Goal: Communication & Community: Share content

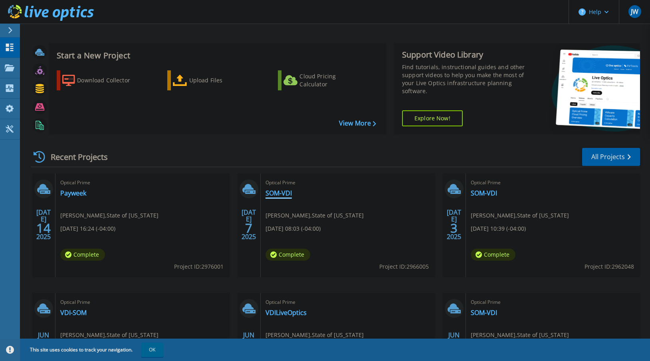
click at [286, 194] on link "SOM-VDI" at bounding box center [279, 193] width 26 height 8
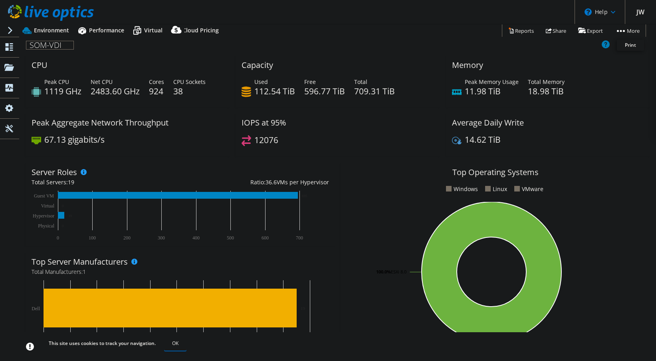
select select "USD"
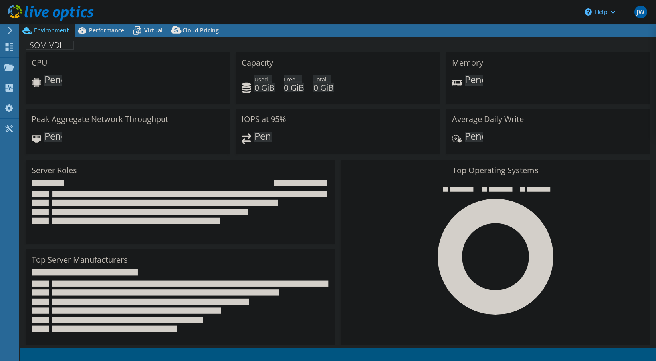
select select "USD"
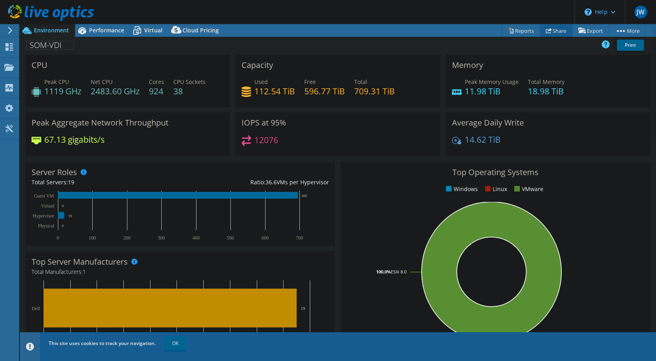
click at [556, 28] on link "Share" at bounding box center [556, 30] width 33 height 12
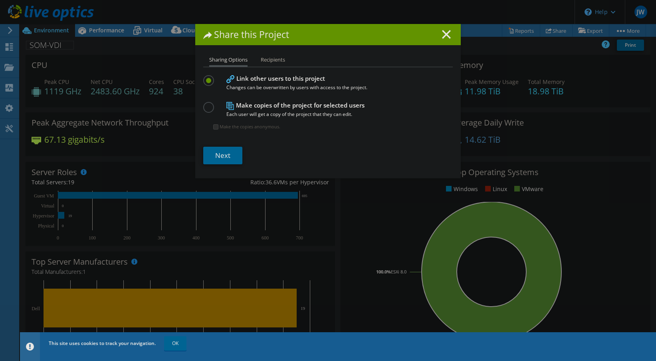
click at [204, 104] on label at bounding box center [210, 103] width 14 height 2
click at [0, 0] on input "radio" at bounding box center [0, 0] width 0 height 0
click at [268, 62] on li "Recipients" at bounding box center [273, 60] width 24 height 10
click at [269, 57] on li "Recipients" at bounding box center [273, 60] width 24 height 10
click at [203, 77] on label at bounding box center [210, 76] width 14 height 2
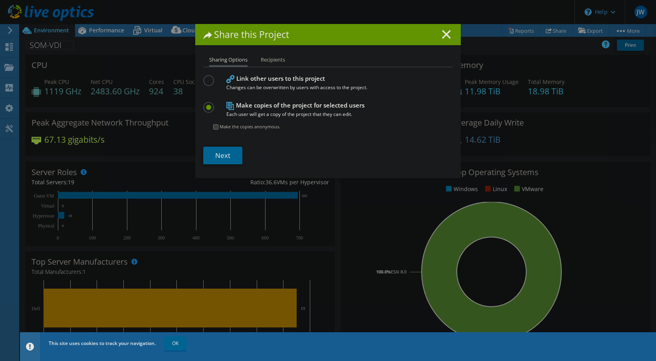
click at [0, 0] on input "radio" at bounding box center [0, 0] width 0 height 0
click at [271, 63] on li "Recipients" at bounding box center [273, 60] width 24 height 10
click at [271, 59] on li "Recipients" at bounding box center [273, 60] width 24 height 10
click at [205, 104] on label at bounding box center [210, 103] width 14 height 2
click at [0, 0] on input "radio" at bounding box center [0, 0] width 0 height 0
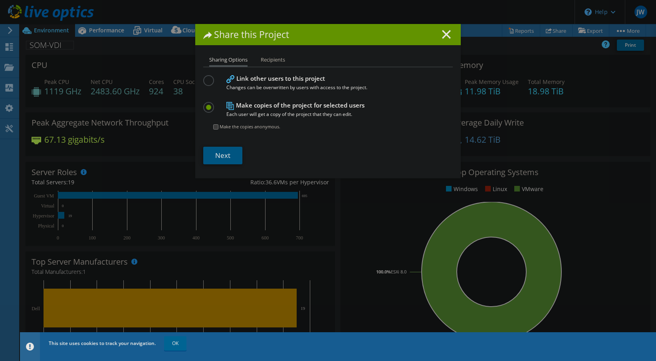
click at [228, 158] on link "Next" at bounding box center [222, 156] width 39 height 18
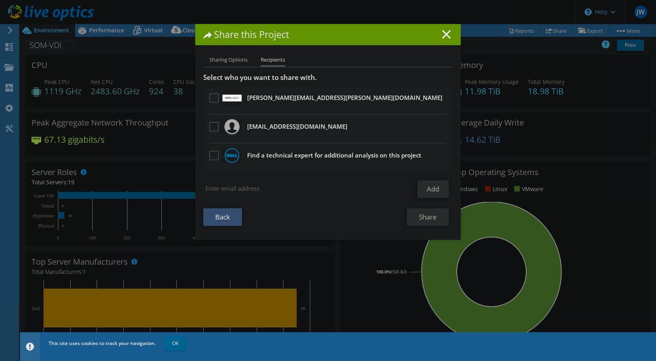
click at [212, 99] on label at bounding box center [215, 98] width 12 height 10
click at [0, 0] on input "checkbox" at bounding box center [0, 0] width 0 height 0
click at [214, 128] on label at bounding box center [215, 127] width 12 height 10
click at [0, 0] on input "checkbox" at bounding box center [0, 0] width 0 height 0
click at [224, 191] on input "search" at bounding box center [300, 188] width 194 height 16
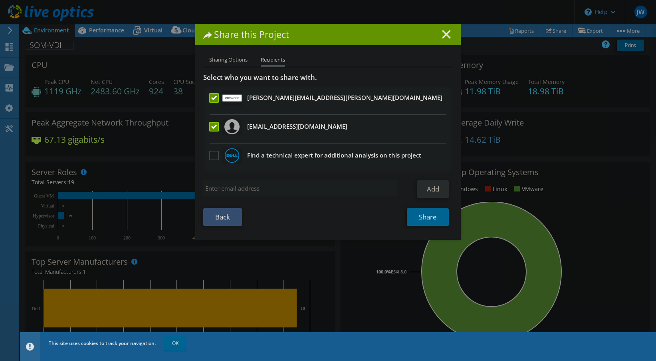
click at [256, 187] on input "search" at bounding box center [300, 188] width 194 height 16
paste input "Cornell, Jason <Jason.Cornell@dell.com>"
type input "Cornell, Jason <Jason.Cornell@dell.com>"
drag, startPoint x: 244, startPoint y: 188, endPoint x: 22, endPoint y: 159, distance: 223.9
click at [22, 159] on div "Share this Project Sharing Options Recipients Link other users to this project …" at bounding box center [328, 180] width 656 height 313
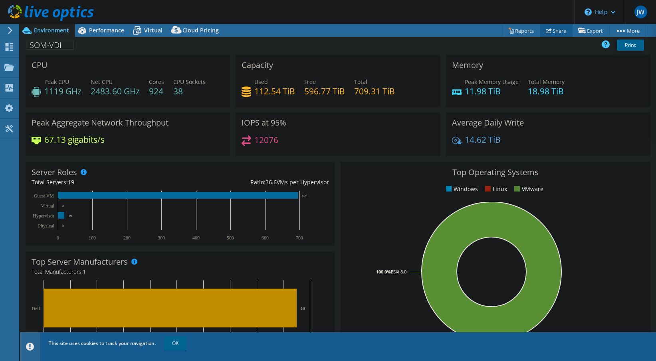
click at [554, 32] on link "Share" at bounding box center [556, 30] width 33 height 12
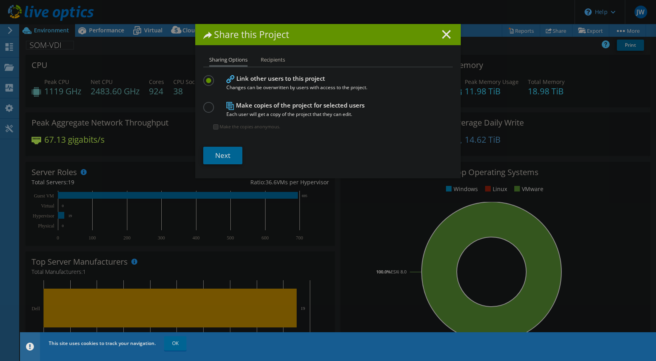
click at [208, 104] on label at bounding box center [210, 103] width 14 height 2
click at [0, 0] on input "radio" at bounding box center [0, 0] width 0 height 0
click at [269, 54] on div "Share this Project Sharing Options Recipients Link other users to this project …" at bounding box center [328, 101] width 266 height 154
click at [223, 160] on link "Next" at bounding box center [222, 156] width 39 height 18
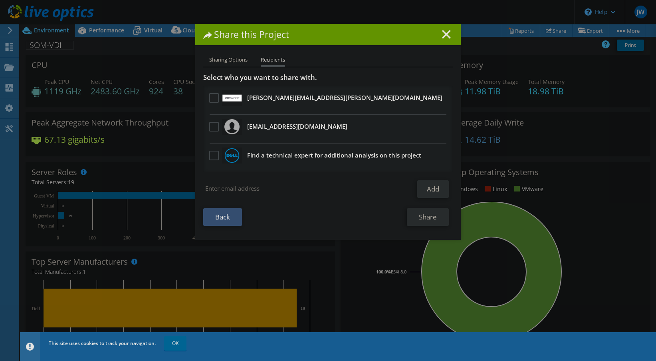
click at [212, 103] on label at bounding box center [215, 98] width 12 height 10
click at [0, 0] on input "checkbox" at bounding box center [0, 0] width 0 height 0
click at [213, 125] on label at bounding box center [215, 127] width 12 height 10
click at [0, 0] on input "checkbox" at bounding box center [0, 0] width 0 height 0
click at [217, 186] on input "search" at bounding box center [300, 188] width 194 height 16
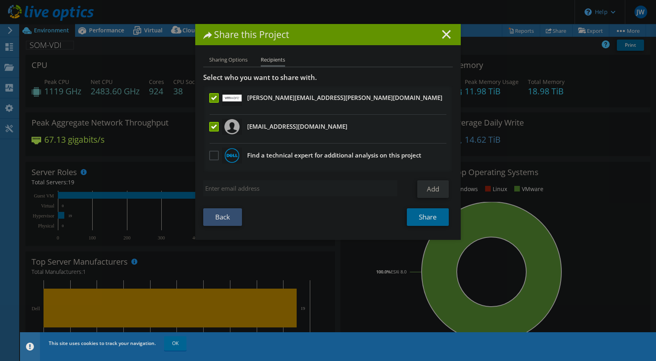
paste input "Cornell, Jason <Jason.Cornell@dell.com>"
type input "[PERSON_NAME][EMAIL_ADDRESS][PERSON_NAME][DOMAIN_NAME]"
click at [417, 187] on link "Add" at bounding box center [433, 189] width 32 height 18
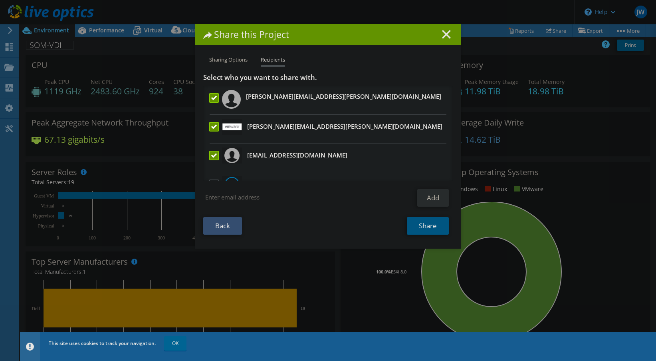
click at [429, 228] on link "Share" at bounding box center [428, 226] width 42 height 18
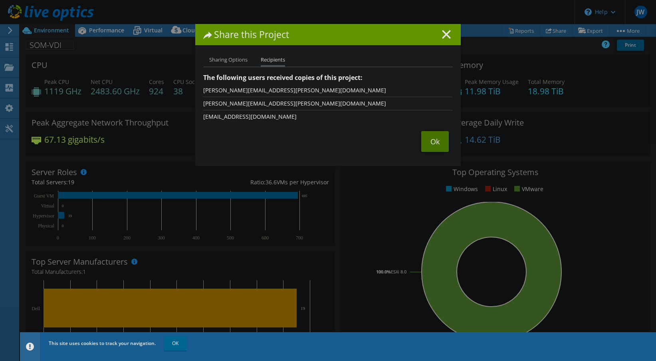
click at [427, 148] on link "Ok" at bounding box center [435, 141] width 28 height 21
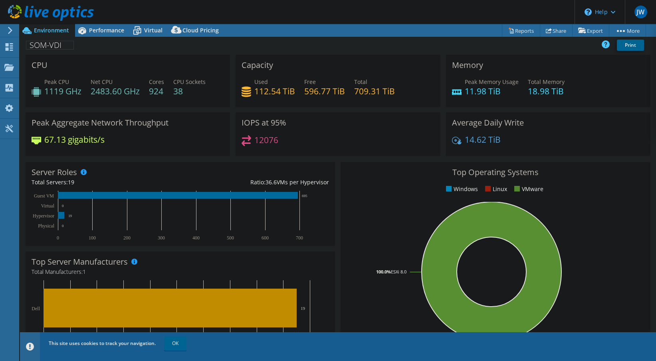
click at [10, 30] on icon at bounding box center [10, 30] width 6 height 7
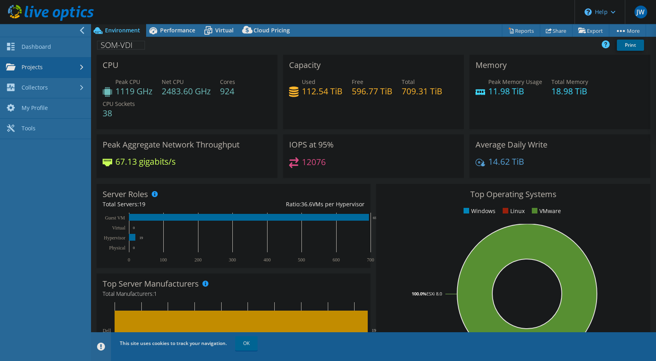
click at [70, 67] on link "Projects" at bounding box center [45, 68] width 91 height 20
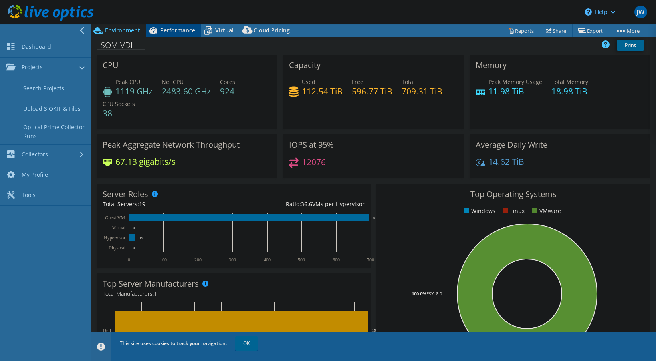
click at [118, 32] on span "Environment" at bounding box center [122, 30] width 35 height 8
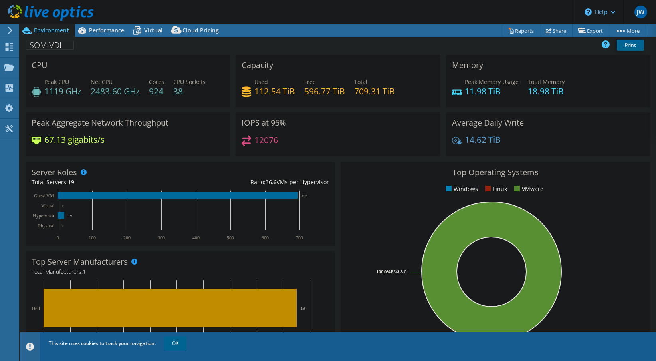
click at [10, 28] on icon at bounding box center [10, 30] width 6 height 7
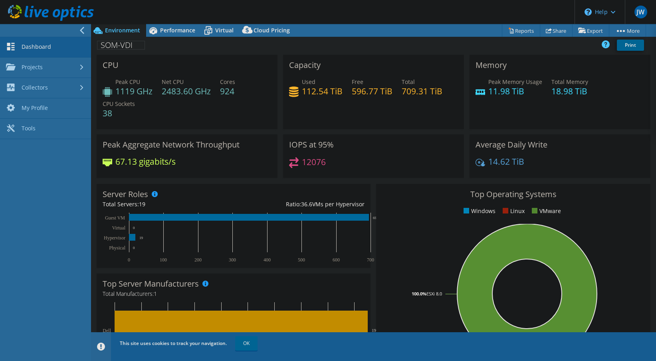
click at [33, 46] on link "Dashboard" at bounding box center [45, 47] width 91 height 20
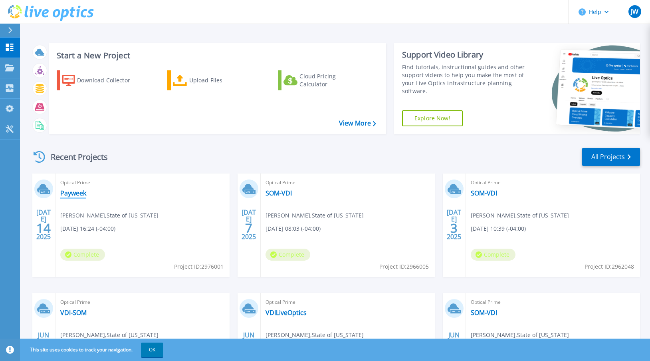
click at [71, 192] on link "Payweek" at bounding box center [73, 193] width 26 height 8
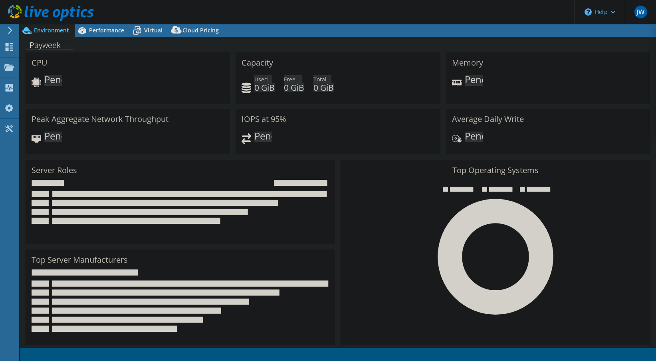
select select "USD"
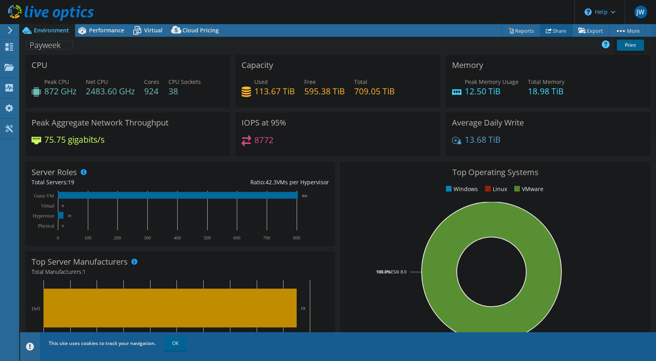
click at [555, 29] on link "Share" at bounding box center [556, 30] width 33 height 12
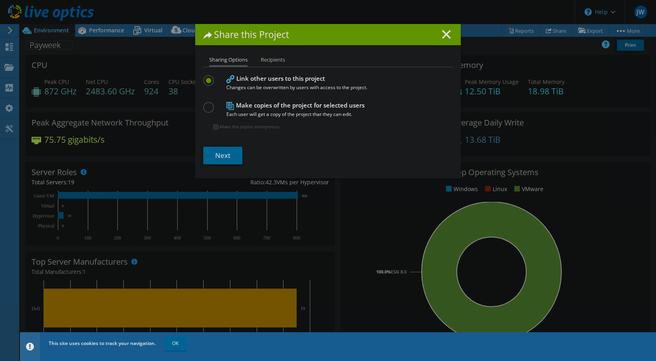
click at [204, 104] on label at bounding box center [210, 103] width 14 height 2
click at [0, 0] on input "radio" at bounding box center [0, 0] width 0 height 0
click at [226, 154] on link "Next" at bounding box center [222, 156] width 39 height 18
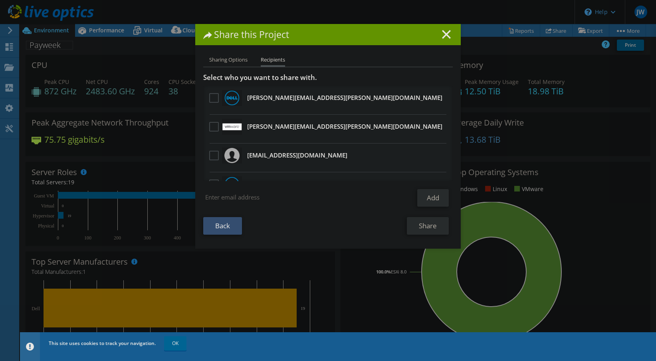
click at [207, 99] on div at bounding box center [214, 98] width 14 height 17
click at [212, 99] on label at bounding box center [215, 98] width 12 height 10
click at [0, 0] on input "checkbox" at bounding box center [0, 0] width 0 height 0
click at [210, 131] on label at bounding box center [215, 127] width 12 height 10
click at [0, 0] on input "checkbox" at bounding box center [0, 0] width 0 height 0
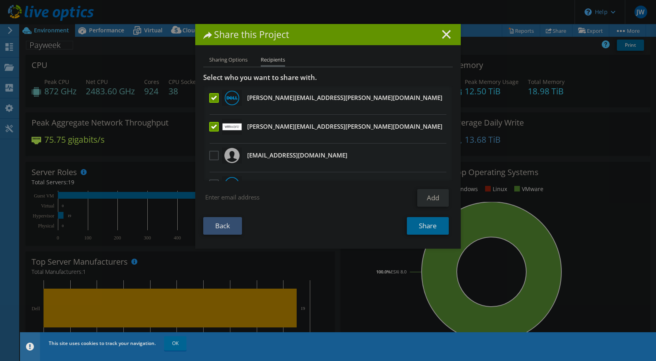
click at [212, 157] on label at bounding box center [215, 156] width 12 height 10
click at [0, 0] on input "checkbox" at bounding box center [0, 0] width 0 height 0
click at [430, 229] on link "Share" at bounding box center [428, 226] width 42 height 18
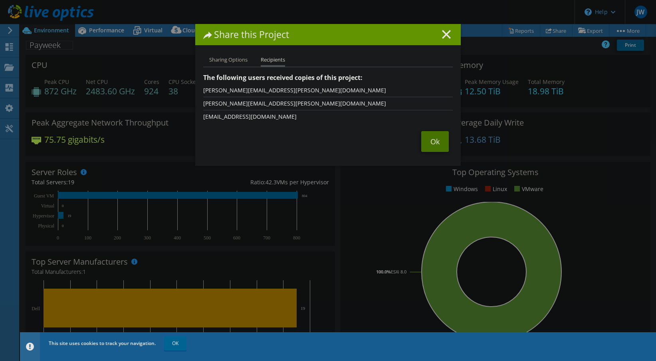
click at [431, 144] on link "Ok" at bounding box center [435, 141] width 28 height 21
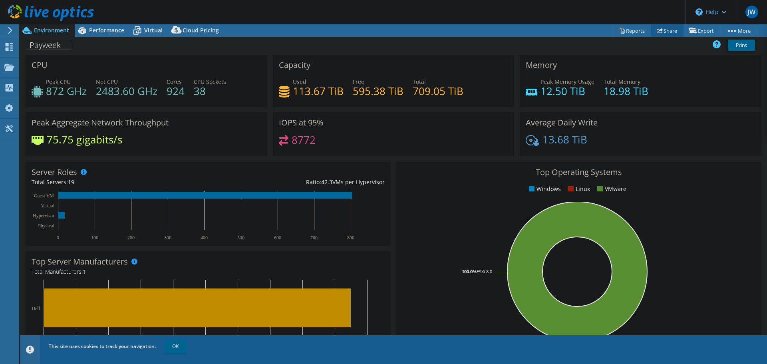
click at [651, 32] on link "Share" at bounding box center [667, 30] width 33 height 12
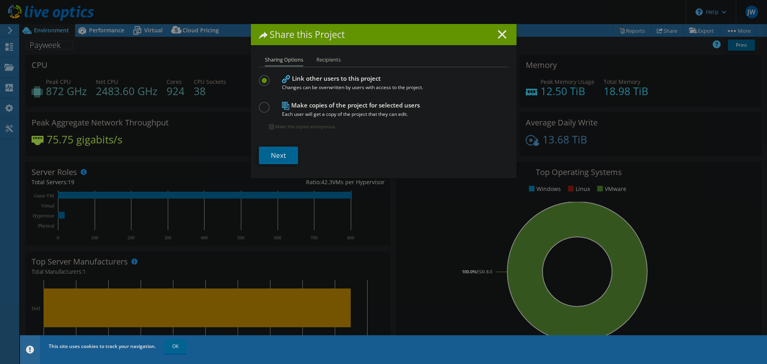
click at [264, 104] on label at bounding box center [266, 103] width 14 height 2
click at [0, 0] on input "radio" at bounding box center [0, 0] width 0 height 0
click at [278, 156] on link "Next" at bounding box center [278, 156] width 39 height 18
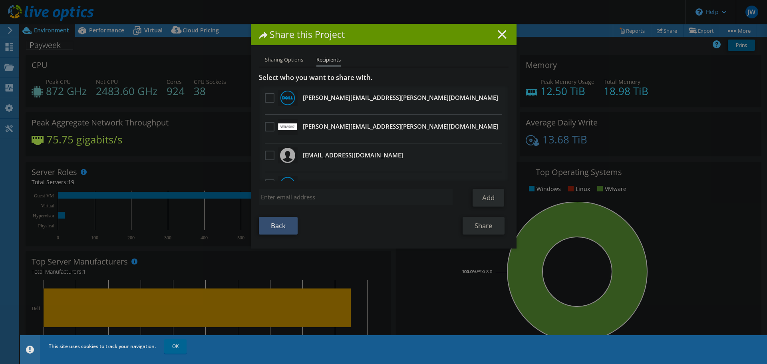
click at [314, 192] on input "search" at bounding box center [356, 197] width 194 height 16
paste input "Nathan Pangburn <pangburnn@peopledriven.com>"
type input "[EMAIL_ADDRESS][DOMAIN_NAME]"
click at [486, 196] on link "Add" at bounding box center [489, 198] width 32 height 18
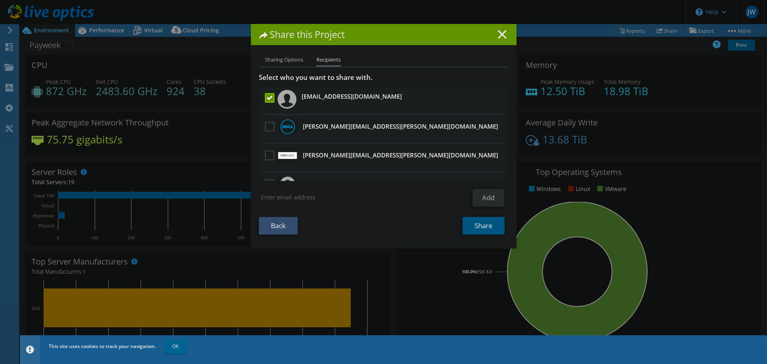
click at [481, 230] on link "Share" at bounding box center [484, 226] width 42 height 18
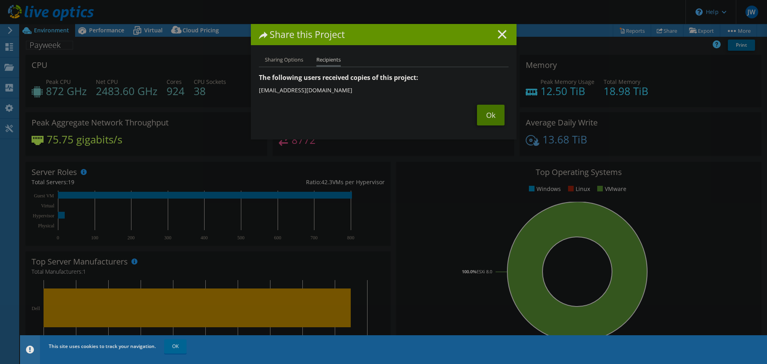
click at [485, 116] on link "Ok" at bounding box center [491, 115] width 28 height 21
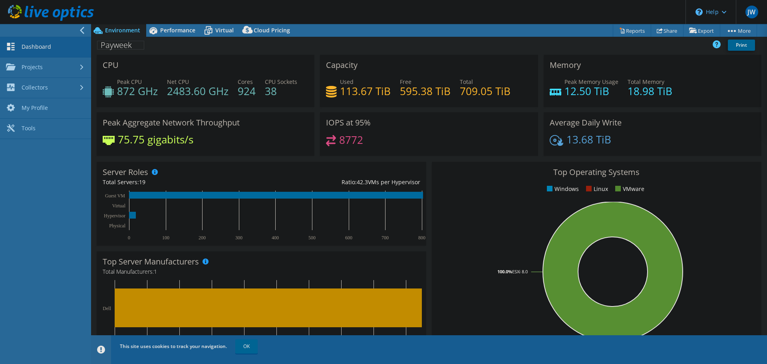
click at [24, 43] on link "Dashboard" at bounding box center [45, 47] width 91 height 20
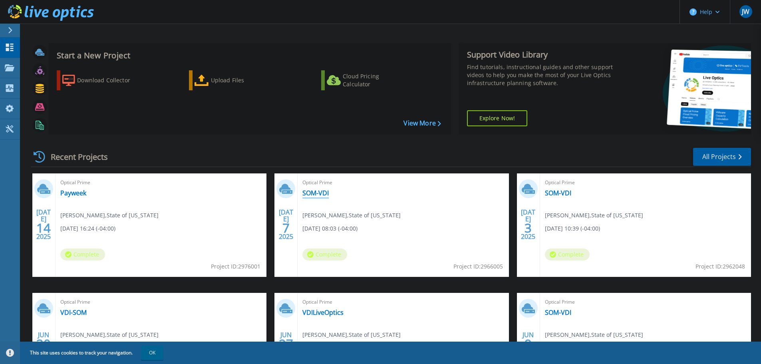
click at [314, 191] on link "SOM-VDI" at bounding box center [315, 193] width 26 height 8
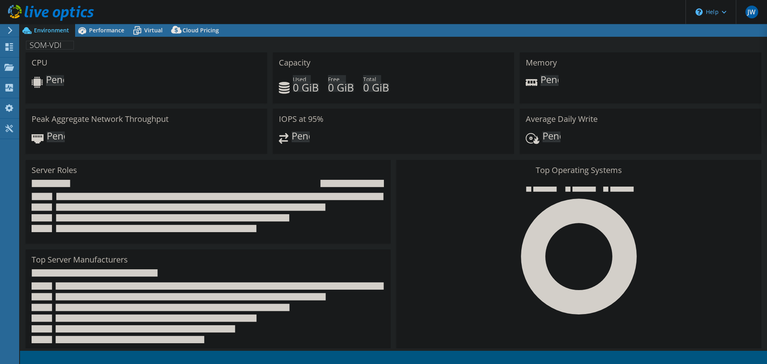
select select "USD"
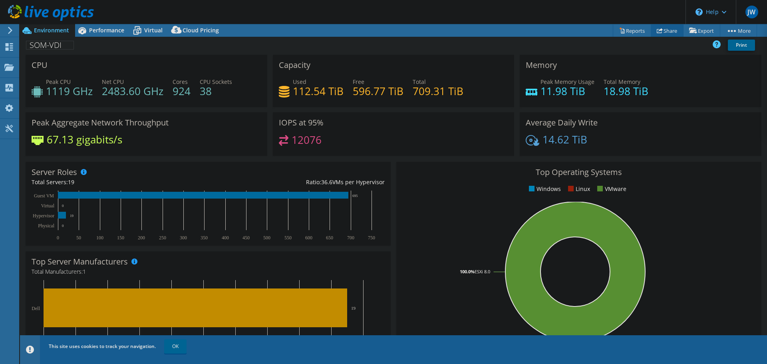
click at [663, 31] on link "Share" at bounding box center [667, 30] width 33 height 12
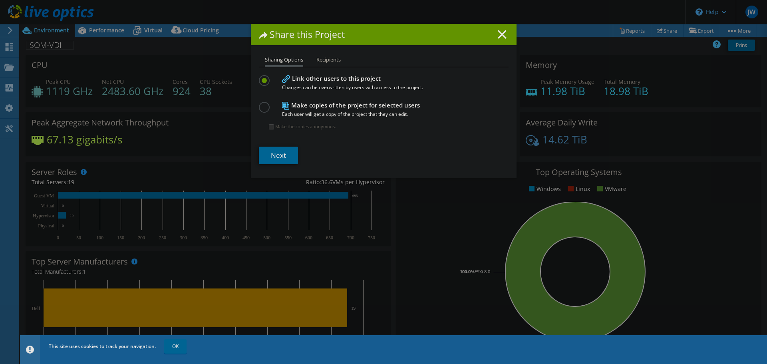
click at [263, 104] on label at bounding box center [266, 103] width 14 height 2
click at [0, 0] on input "radio" at bounding box center [0, 0] width 0 height 0
click at [281, 152] on link "Next" at bounding box center [278, 156] width 39 height 18
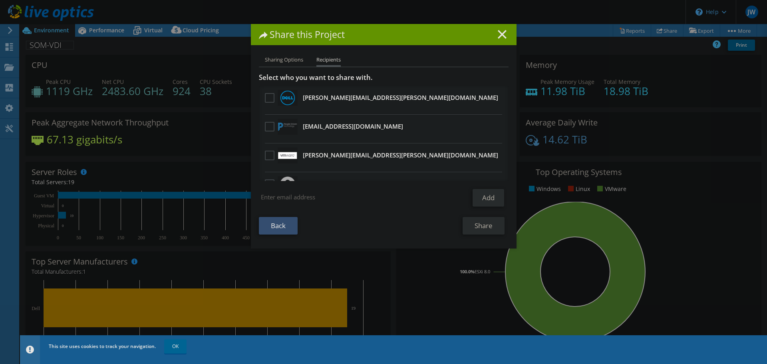
scroll to position [12, 0]
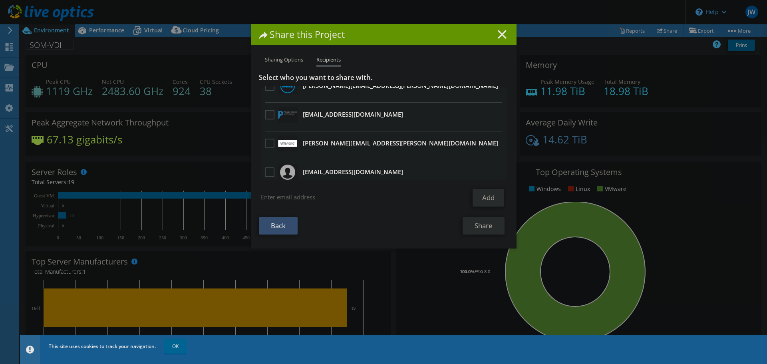
click at [268, 115] on label at bounding box center [271, 115] width 12 height 10
click at [0, 0] on input "checkbox" at bounding box center [0, 0] width 0 height 0
click at [479, 231] on link "Share" at bounding box center [484, 226] width 42 height 18
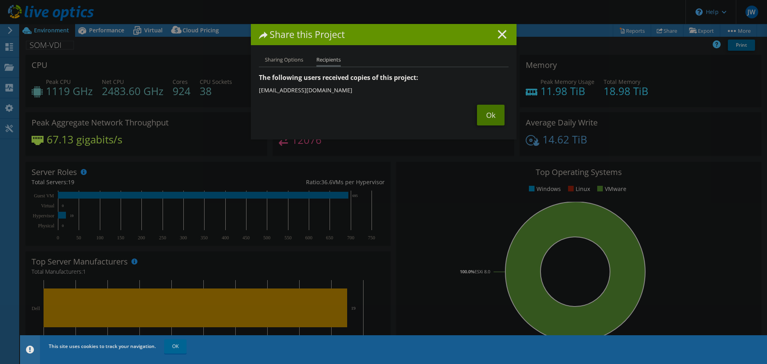
click at [494, 107] on link "Ok" at bounding box center [491, 115] width 28 height 21
